Goal: Task Accomplishment & Management: Use online tool/utility

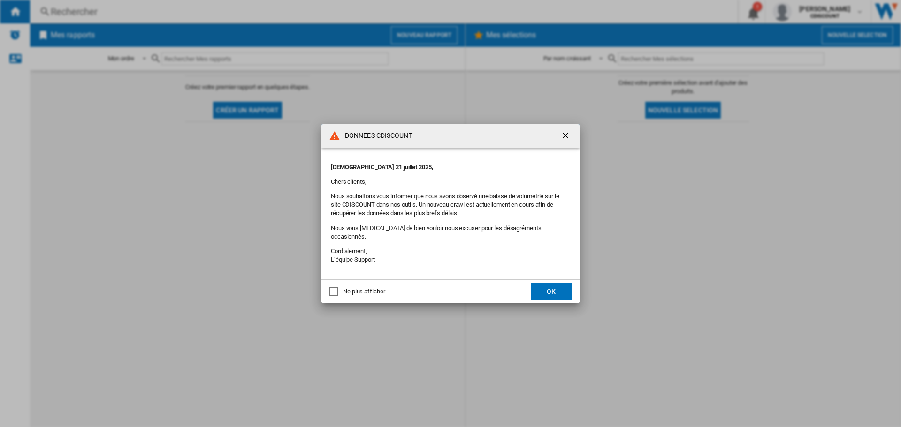
click at [556, 284] on button "OK" at bounding box center [551, 291] width 41 height 17
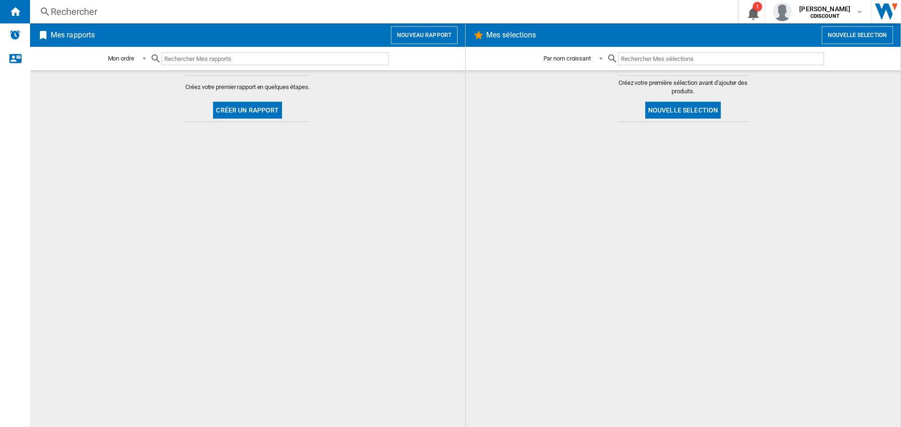
click at [277, 22] on div "Rechercher Rechercher 0 1 [PERSON_NAME] CDISCOUNT CDISCOUNT Mes paramètres Se d…" at bounding box center [465, 11] width 871 height 23
click at [415, 33] on button "Nouveau rapport" at bounding box center [424, 35] width 67 height 18
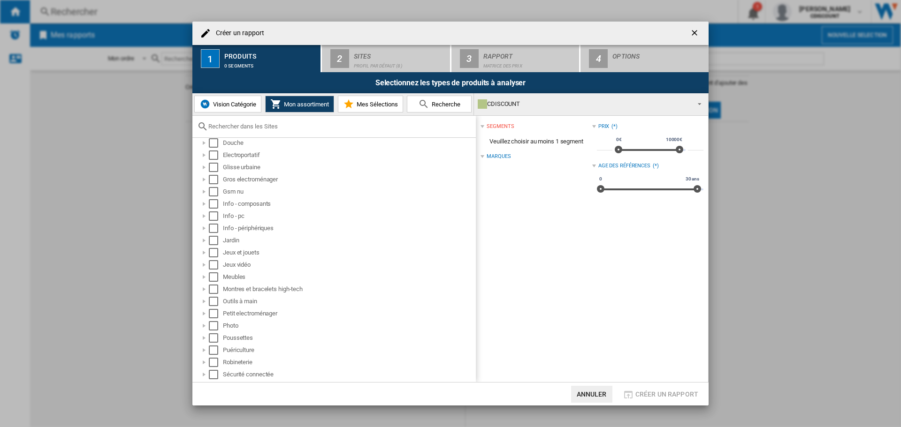
scroll to position [89, 0]
click at [254, 371] on div "Tv" at bounding box center [337, 377] width 278 height 12
click at [205, 376] on div at bounding box center [203, 376] width 9 height 9
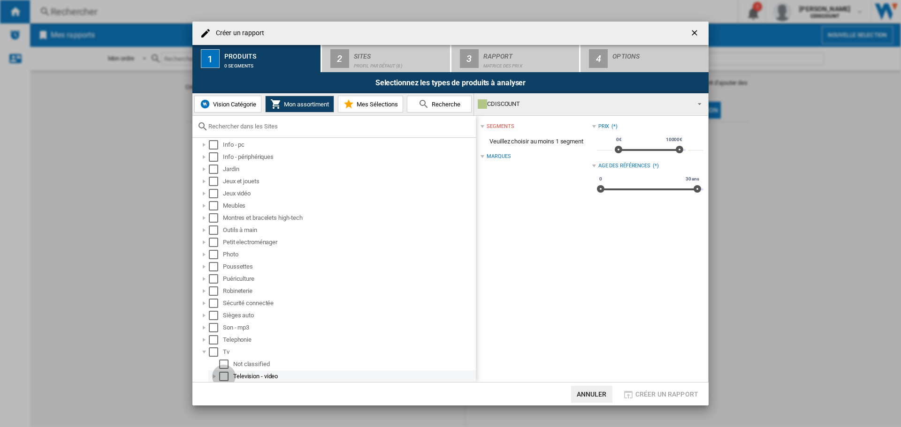
click at [227, 376] on div "Select" at bounding box center [223, 376] width 9 height 9
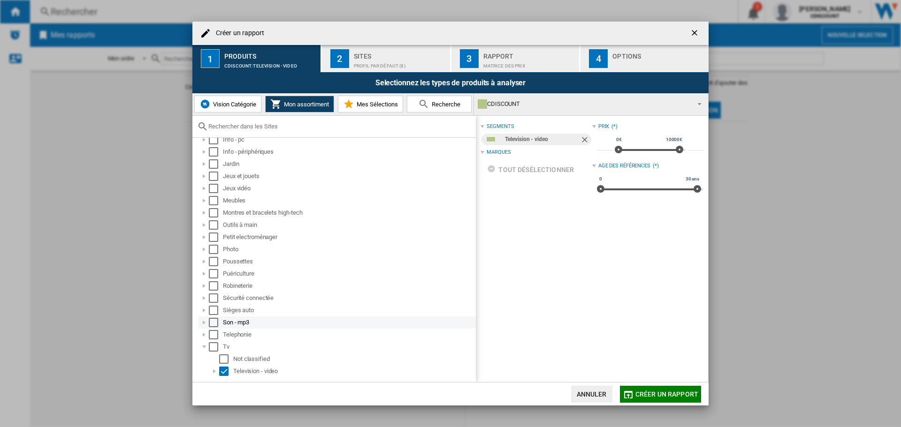
scroll to position [119, 0]
click at [662, 395] on span "Créer un rapport" at bounding box center [666, 395] width 63 height 8
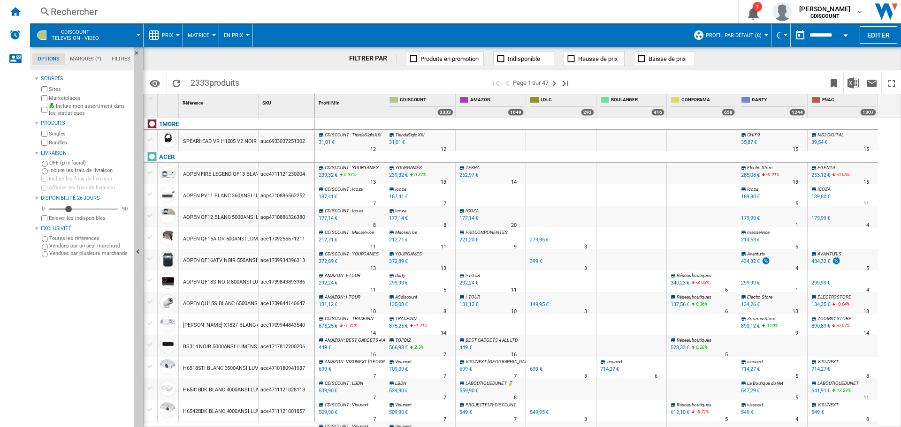
click at [84, 58] on md-tab-item "Marques (*)" at bounding box center [86, 58] width 42 height 11
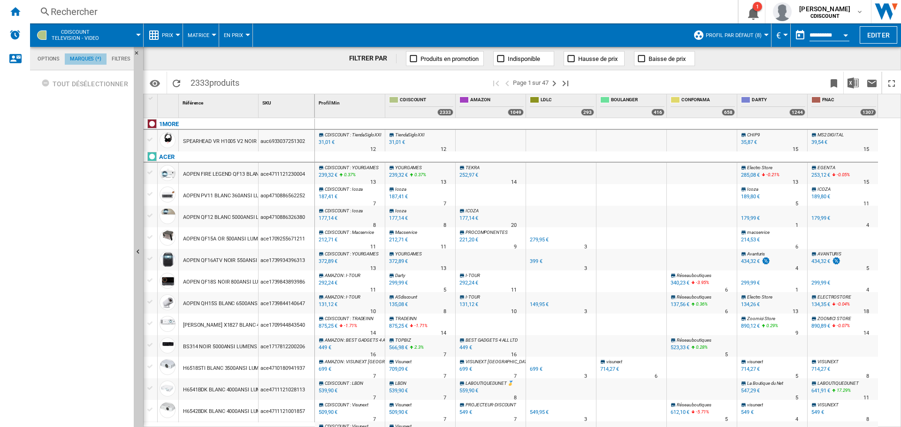
scroll to position [36, 0]
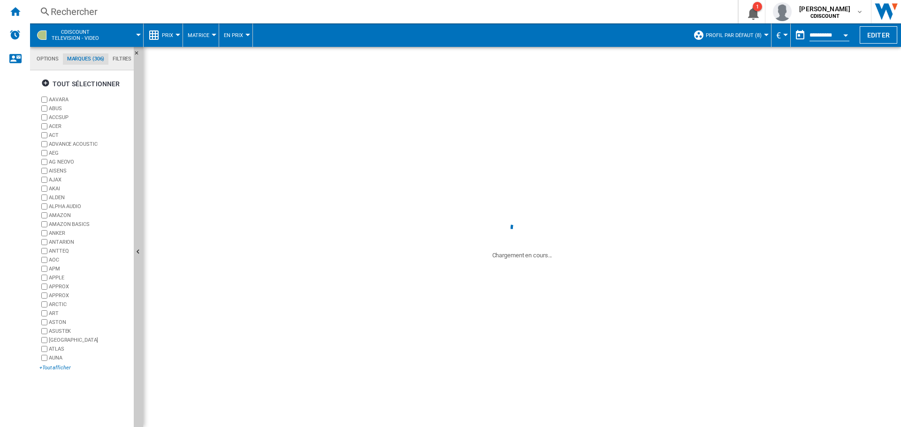
click at [59, 366] on div "+Tout afficher" at bounding box center [84, 368] width 91 height 7
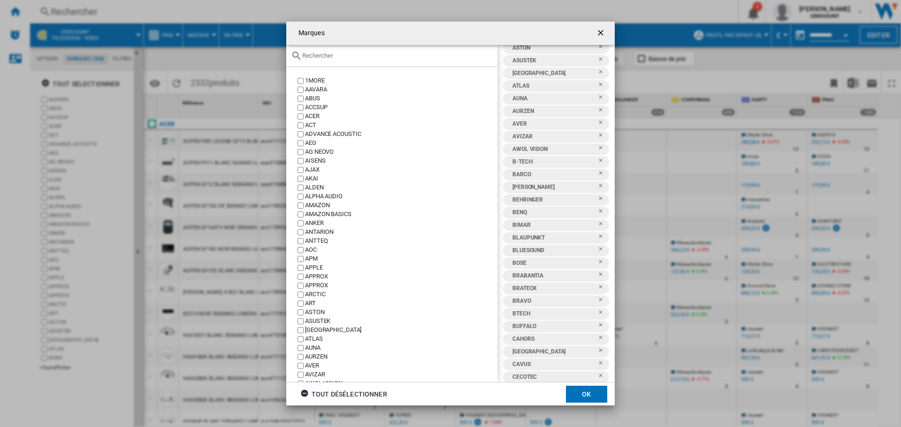
scroll to position [235, 0]
click at [599, 31] on ng-md-icon "getI18NText('BUTTONS.CLOSE_DIALOG')" at bounding box center [601, 33] width 11 height 11
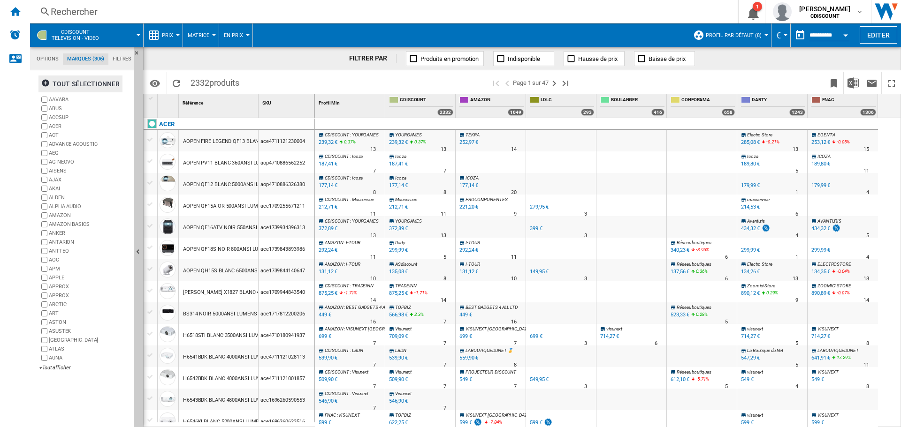
click at [89, 86] on div "tout sélectionner" at bounding box center [80, 84] width 78 height 17
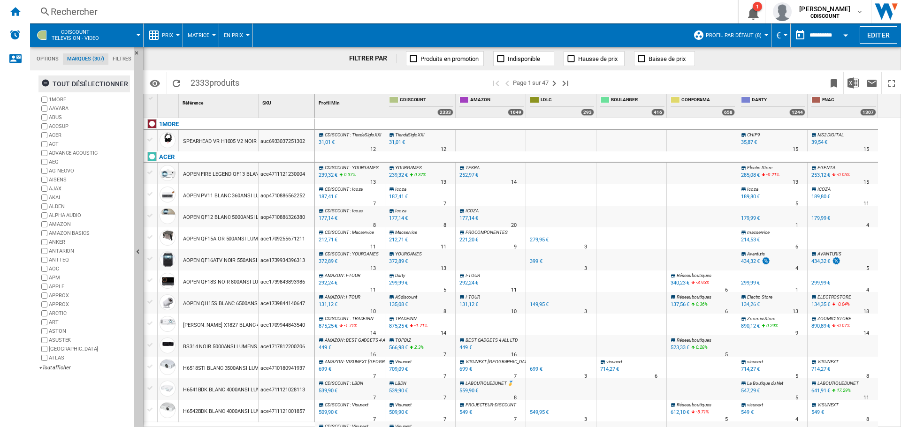
click at [72, 85] on div "tout désélectionner" at bounding box center [84, 84] width 87 height 17
click at [45, 83] on ng-md-icon "button" at bounding box center [46, 84] width 11 height 11
click at [59, 370] on div "+Tout afficher" at bounding box center [84, 368] width 91 height 7
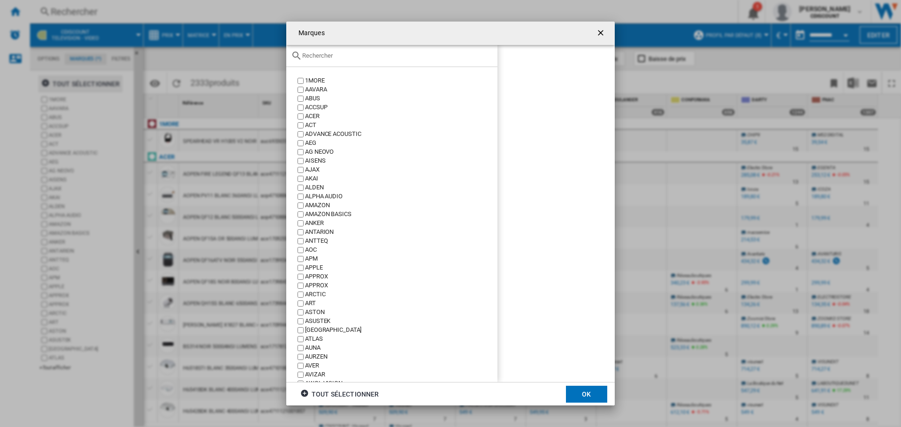
click at [354, 59] on input "Marques 1MORE ..." at bounding box center [397, 55] width 190 height 7
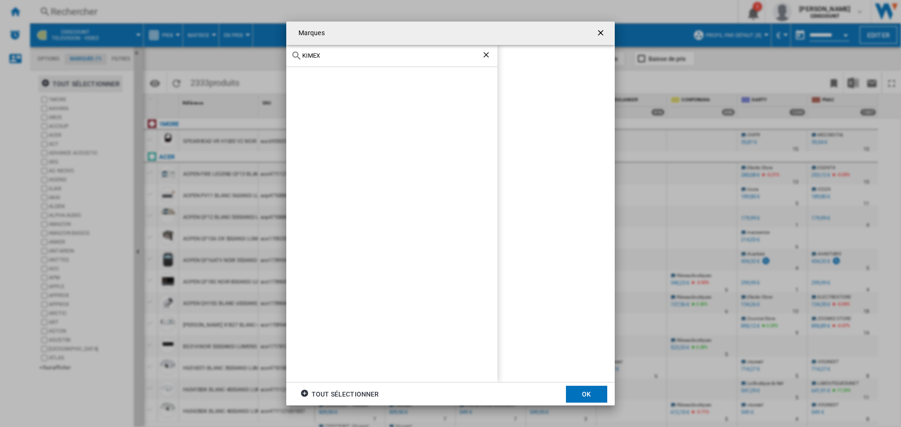
type input "KIMEX"
click at [591, 400] on button "OK" at bounding box center [586, 394] width 41 height 17
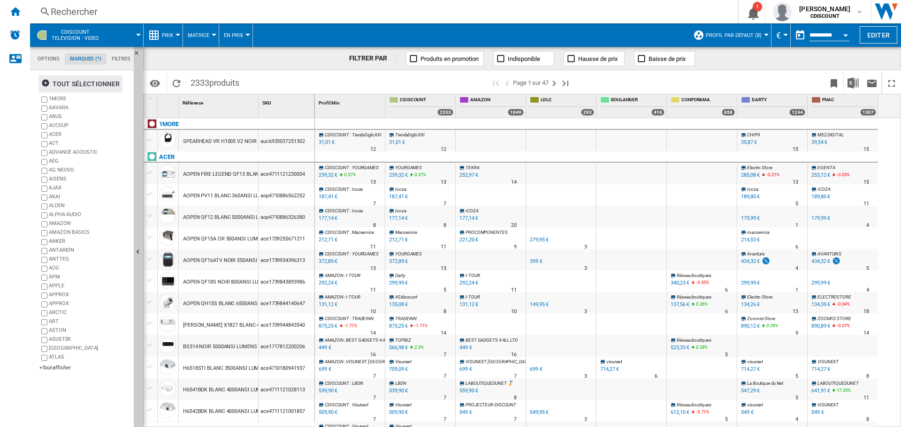
click at [122, 57] on md-tab-item "Filtres" at bounding box center [121, 58] width 29 height 11
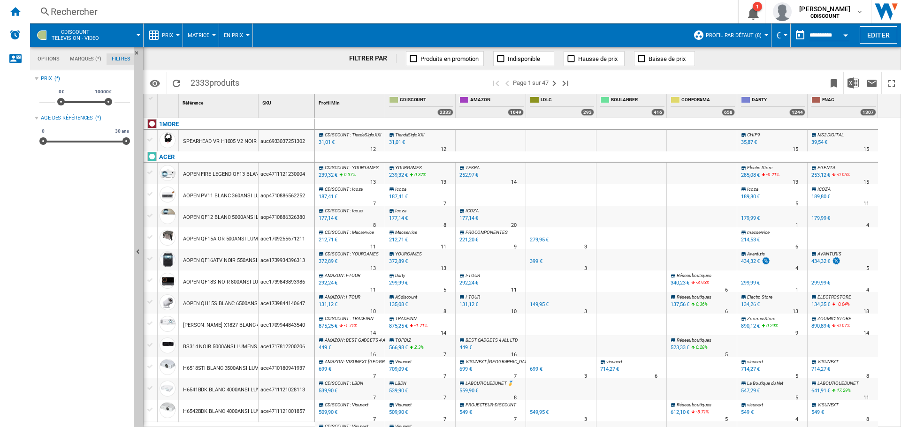
scroll to position [61, 0]
click at [66, 55] on md-tab-item "Marques (*)" at bounding box center [86, 58] width 42 height 11
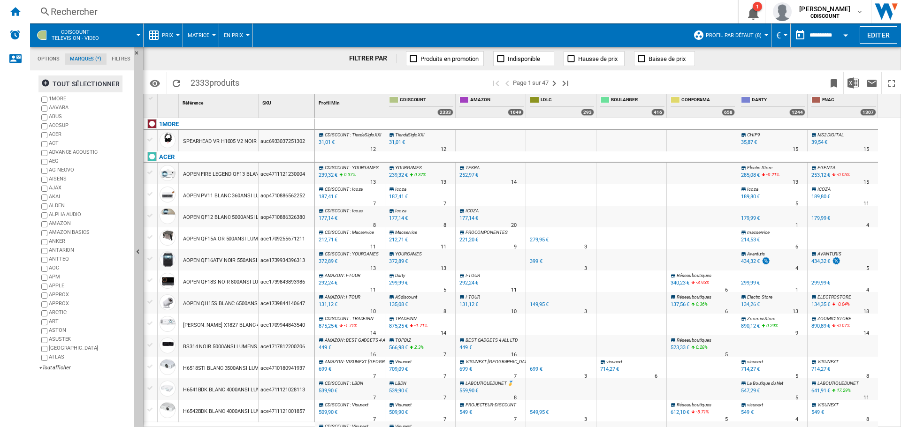
click at [121, 59] on md-tab-item "Filtres" at bounding box center [121, 58] width 29 height 11
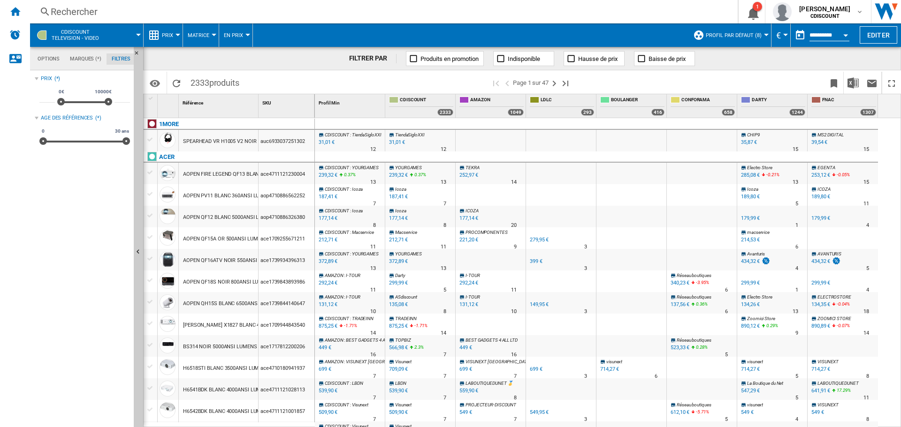
click at [75, 57] on md-tab-item "Marques (*)" at bounding box center [86, 58] width 42 height 11
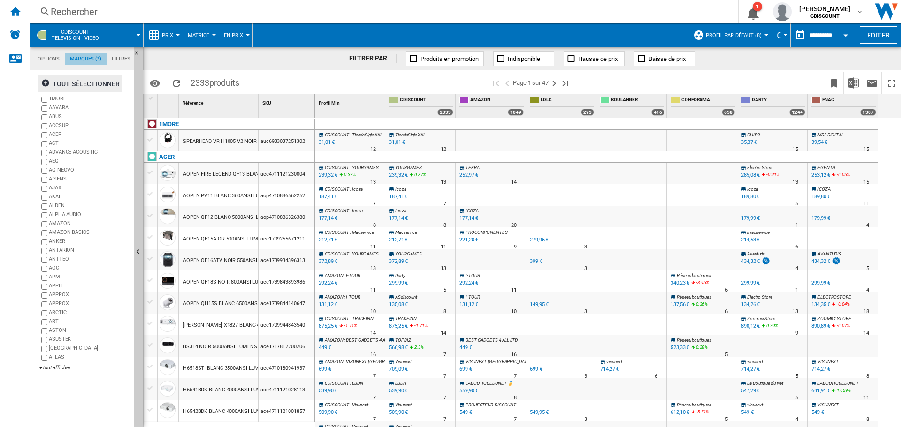
scroll to position [36, 0]
click at [61, 369] on div "+Tout afficher" at bounding box center [84, 368] width 91 height 7
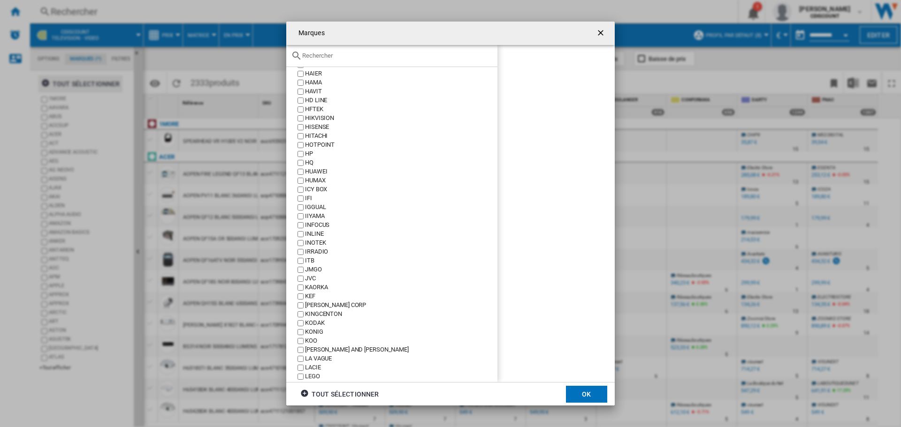
scroll to position [1205, 0]
